Goal: Information Seeking & Learning: Learn about a topic

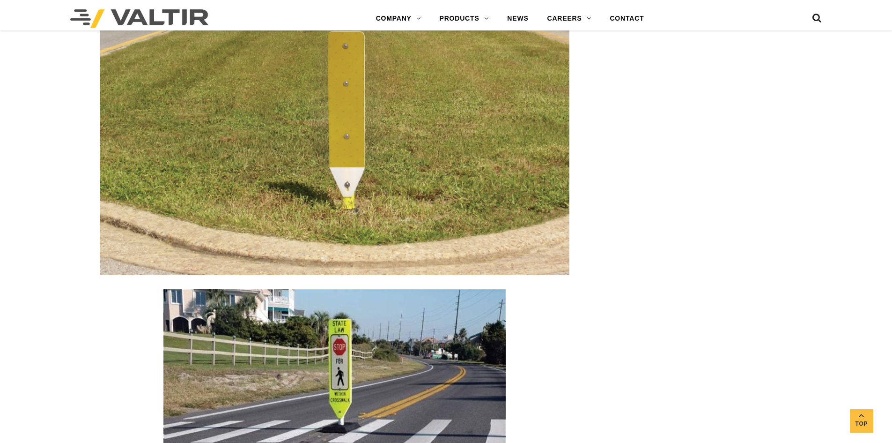
scroll to position [1217, 0]
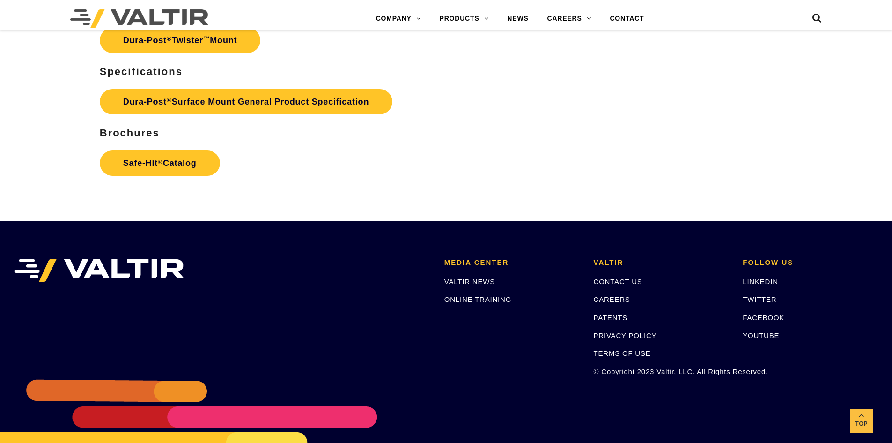
scroll to position [2918, 0]
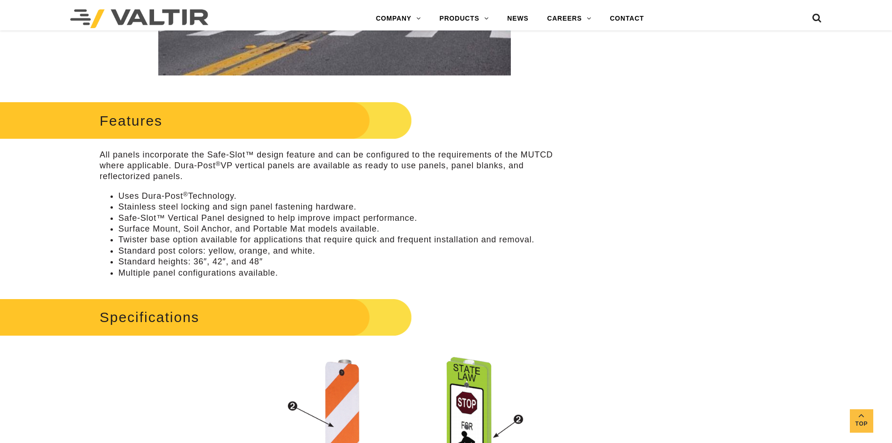
scroll to position [328, 0]
